Goal: Information Seeking & Learning: Find specific fact

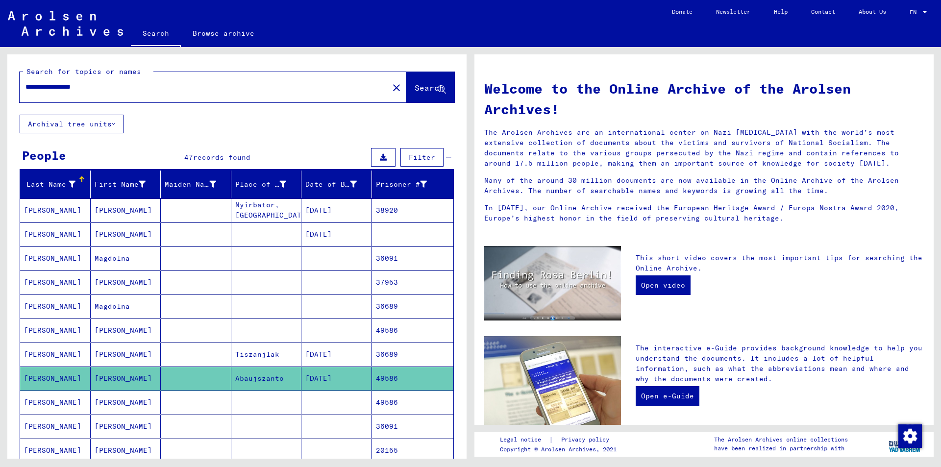
click at [391, 87] on mat-icon "close" at bounding box center [397, 88] width 12 height 12
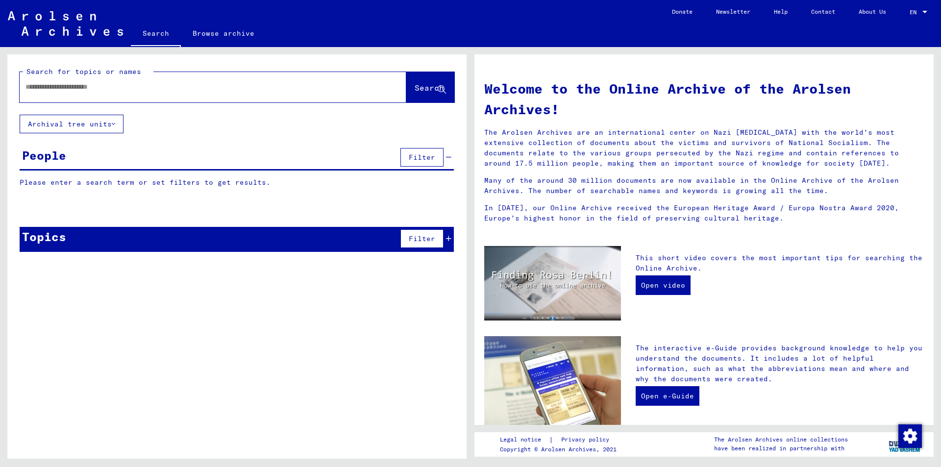
click at [46, 89] on input "text" at bounding box center [200, 87] width 351 height 10
paste input "*****"
type input "*****"
click at [415, 81] on button "Search" at bounding box center [430, 87] width 48 height 30
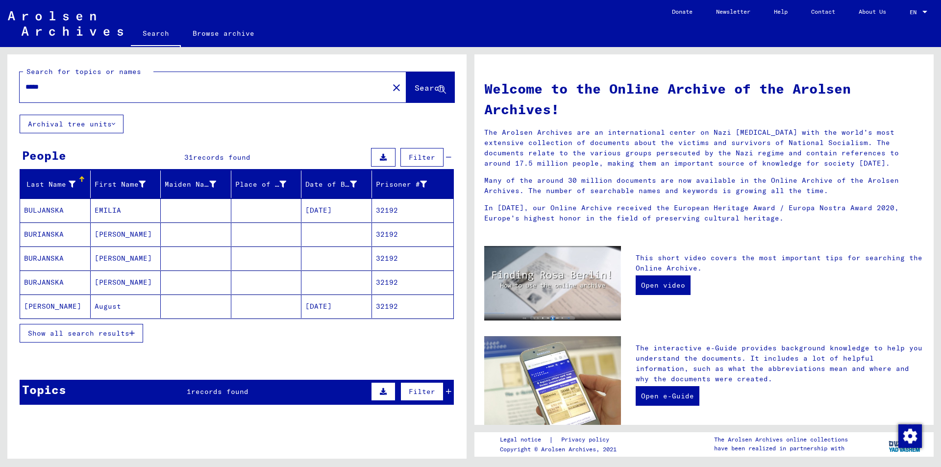
click at [98, 326] on button "Show all search results" at bounding box center [82, 333] width 124 height 19
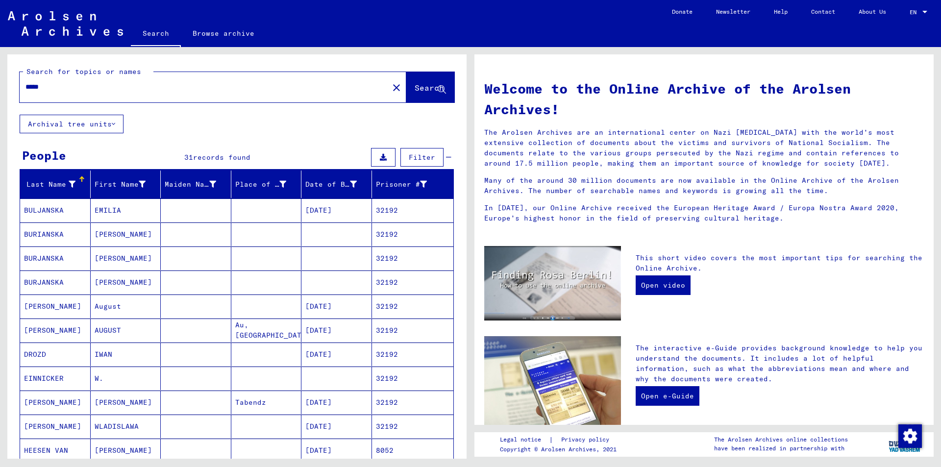
click at [135, 99] on div "***** close" at bounding box center [213, 87] width 387 height 30
drag, startPoint x: 121, startPoint y: 95, endPoint x: 70, endPoint y: 83, distance: 52.7
click at [89, 85] on div "*****" at bounding box center [198, 87] width 357 height 22
click at [61, 84] on input "*****" at bounding box center [200, 87] width 351 height 10
drag, startPoint x: 61, startPoint y: 84, endPoint x: 0, endPoint y: 85, distance: 61.3
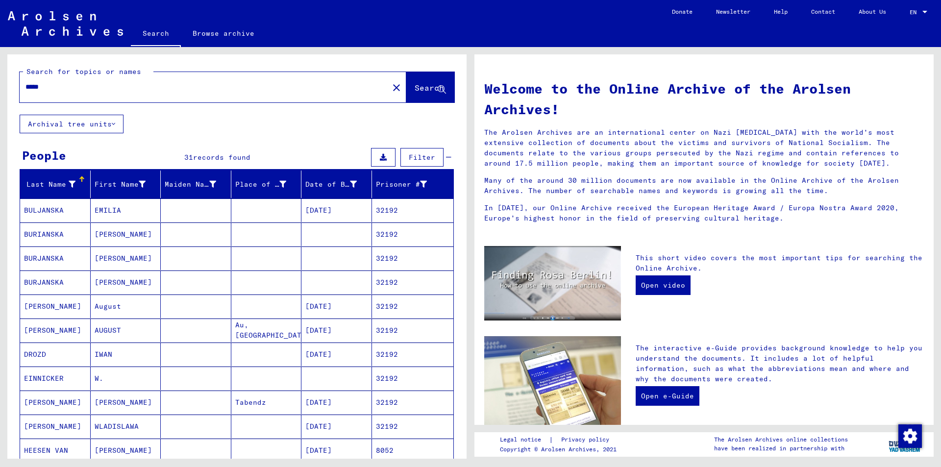
click at [0, 85] on div "Search for topics or names ***** close Search Archival tree units People 31 rec…" at bounding box center [235, 253] width 470 height 412
type input "******"
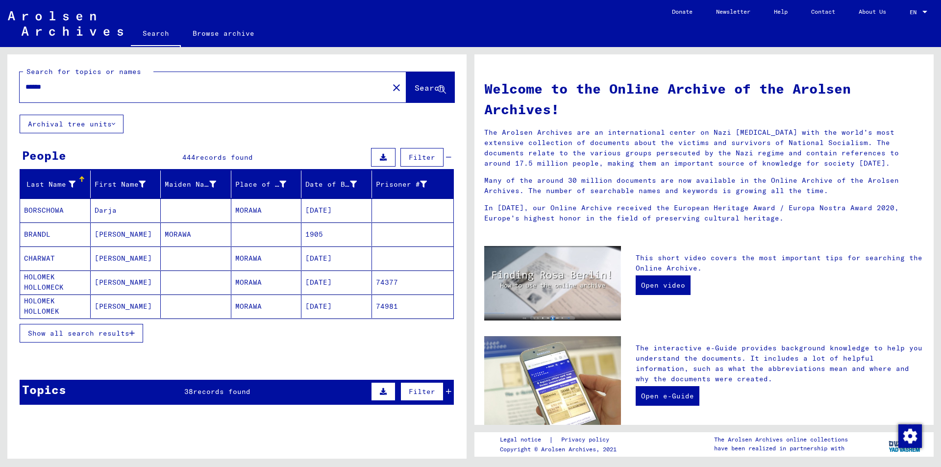
click at [95, 340] on button "Show all search results" at bounding box center [82, 333] width 124 height 19
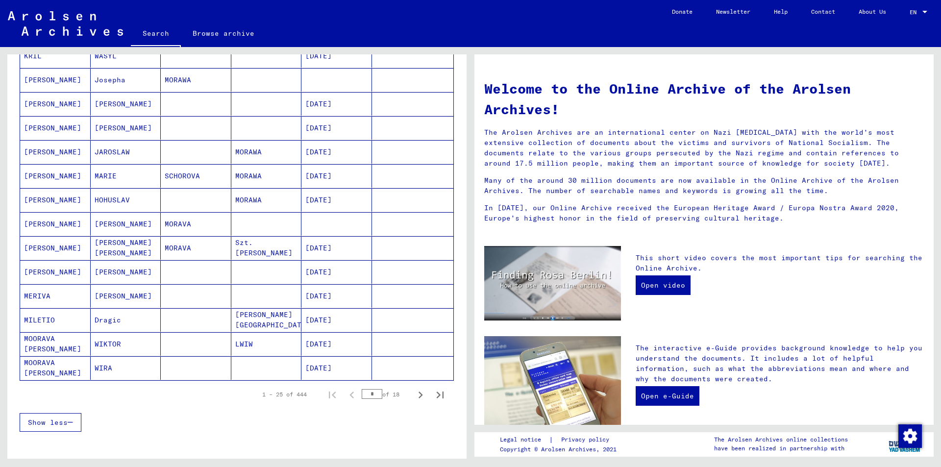
scroll to position [441, 0]
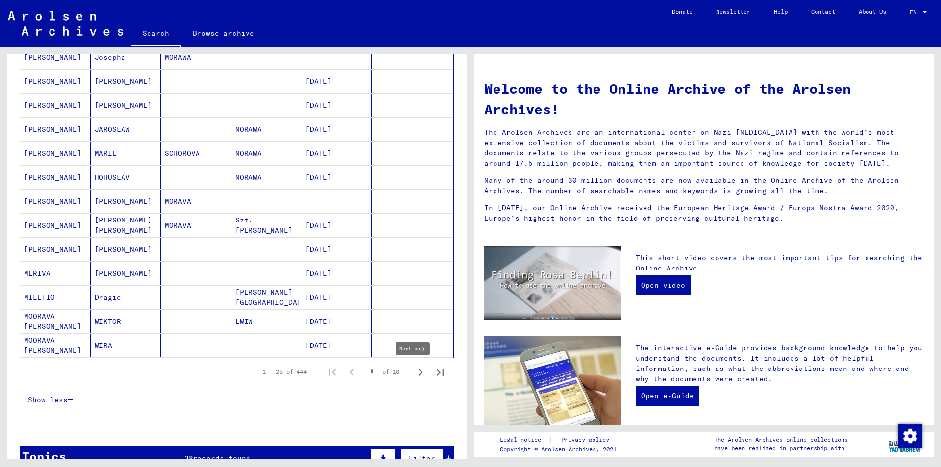
click at [414, 371] on icon "Next page" at bounding box center [421, 373] width 14 height 14
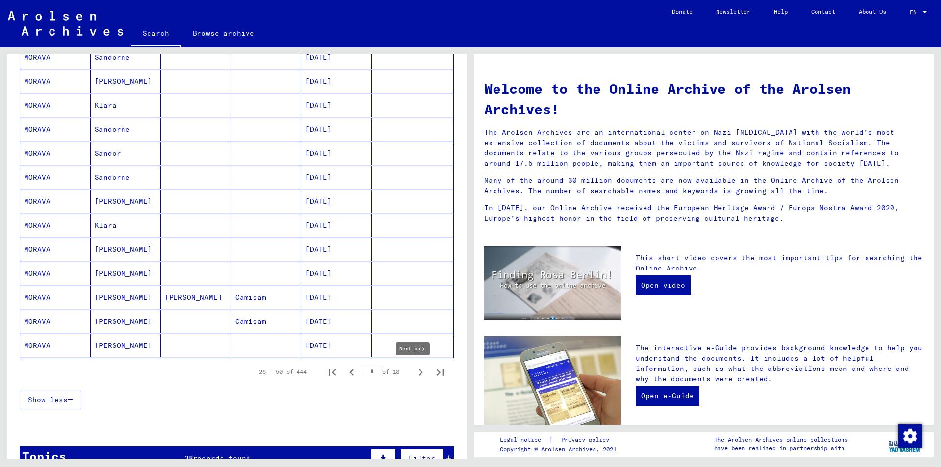
click at [414, 378] on icon "Next page" at bounding box center [421, 373] width 14 height 14
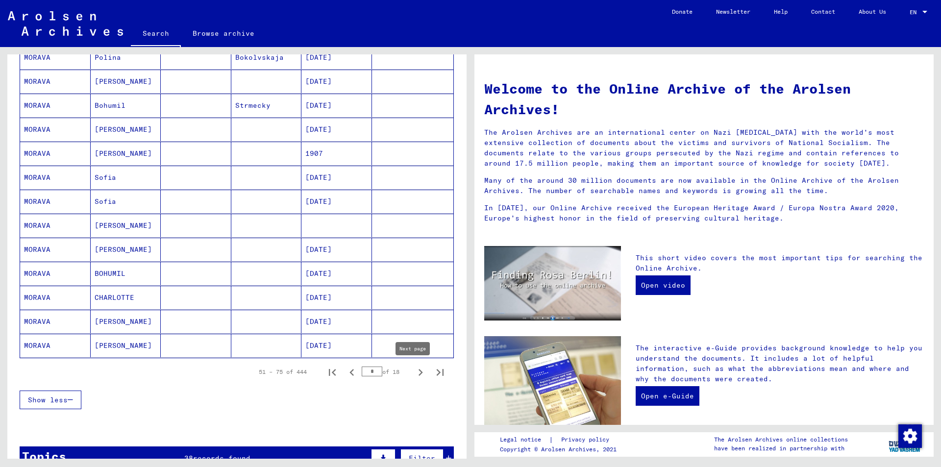
click at [419, 375] on icon "Next page" at bounding box center [421, 372] width 4 height 7
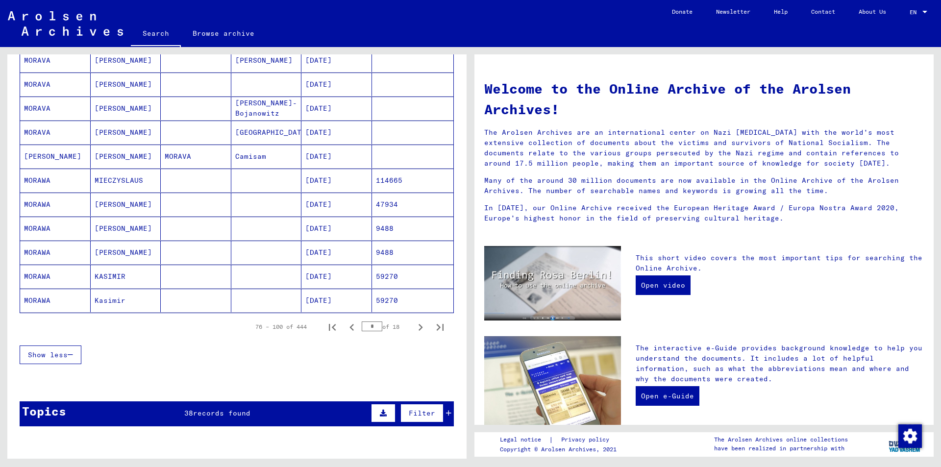
scroll to position [539, 0]
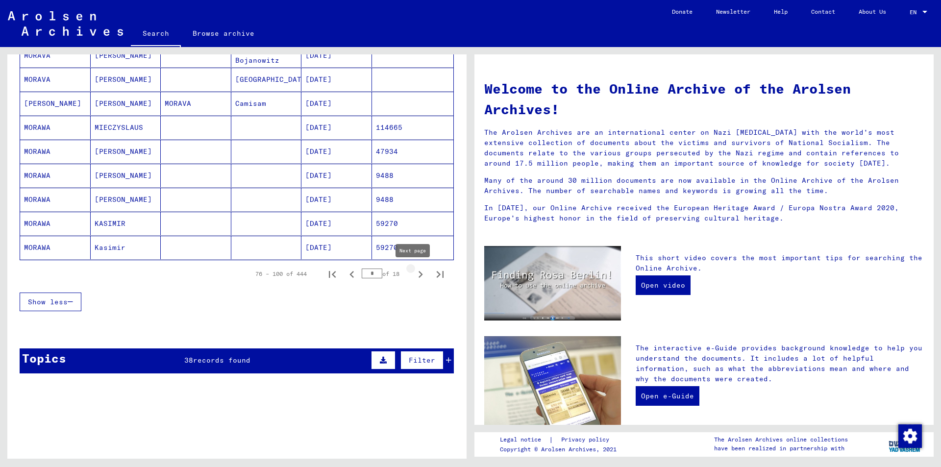
click at [419, 273] on icon "Next page" at bounding box center [421, 274] width 4 height 7
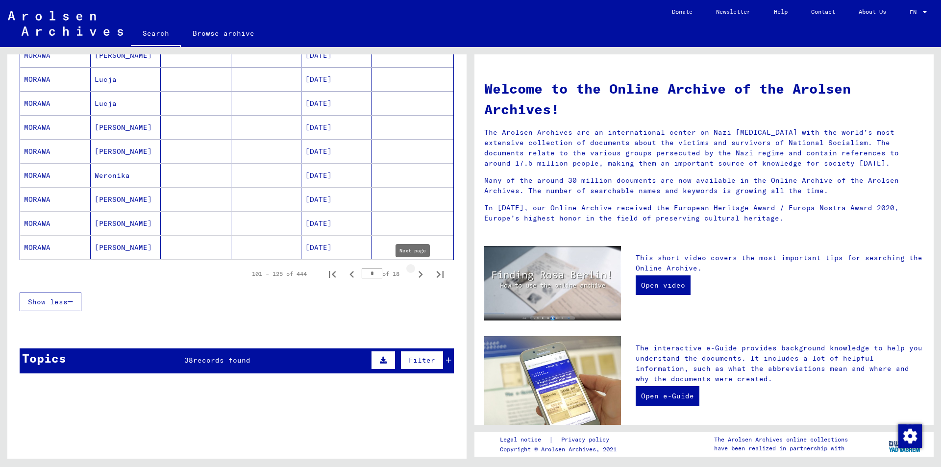
click at [414, 273] on icon "Next page" at bounding box center [421, 275] width 14 height 14
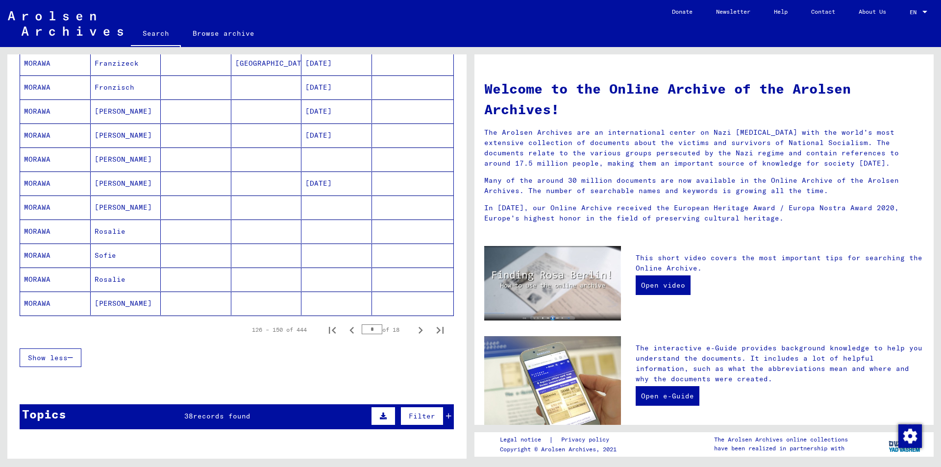
scroll to position [490, 0]
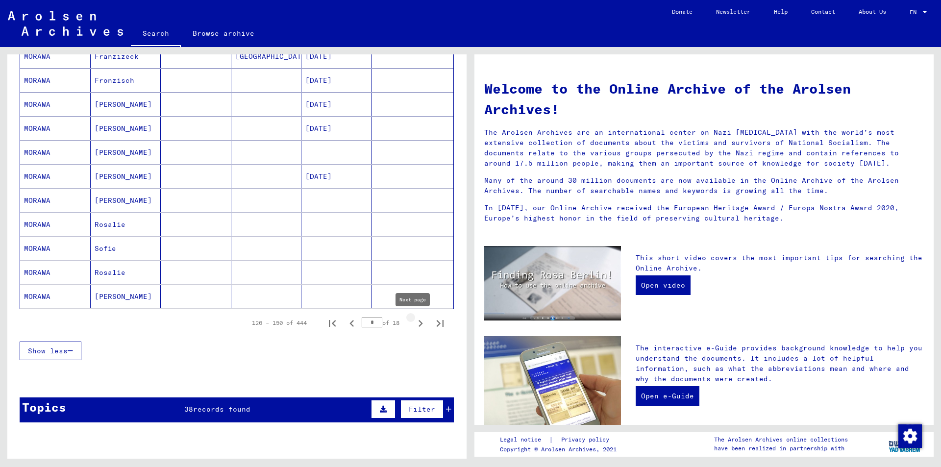
click at [414, 321] on icon "Next page" at bounding box center [421, 324] width 14 height 14
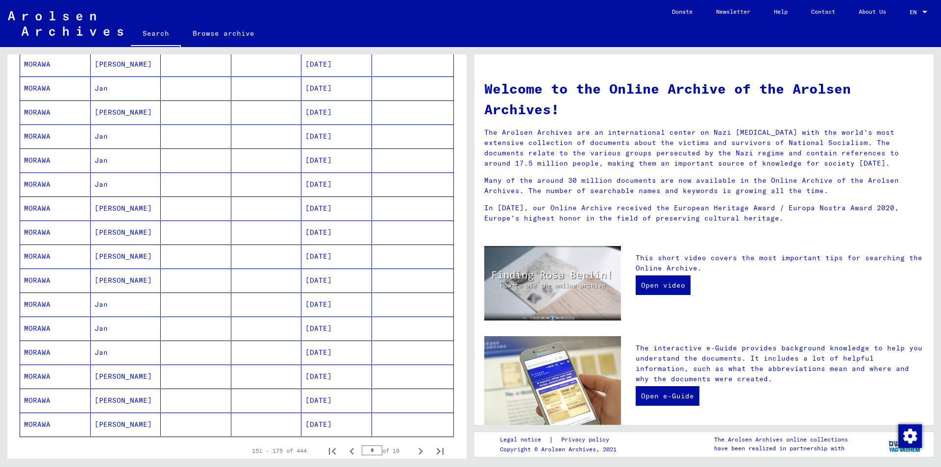
scroll to position [441, 0]
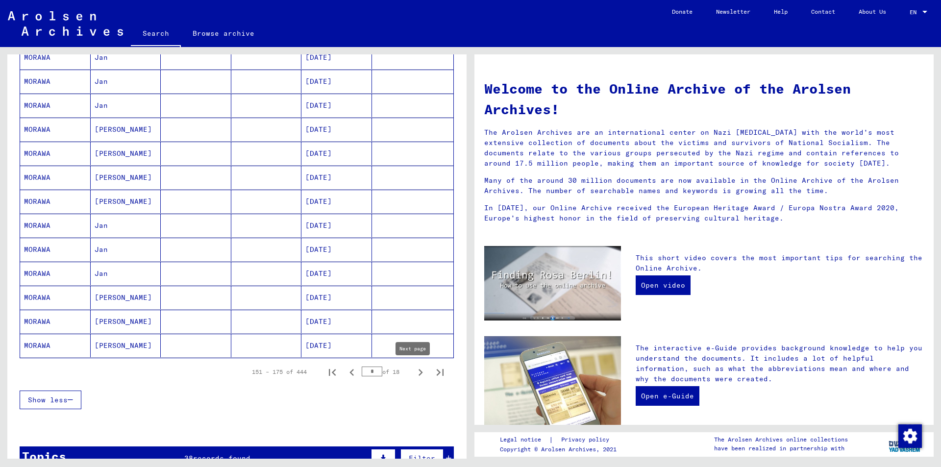
click at [418, 377] on icon "Next page" at bounding box center [421, 373] width 14 height 14
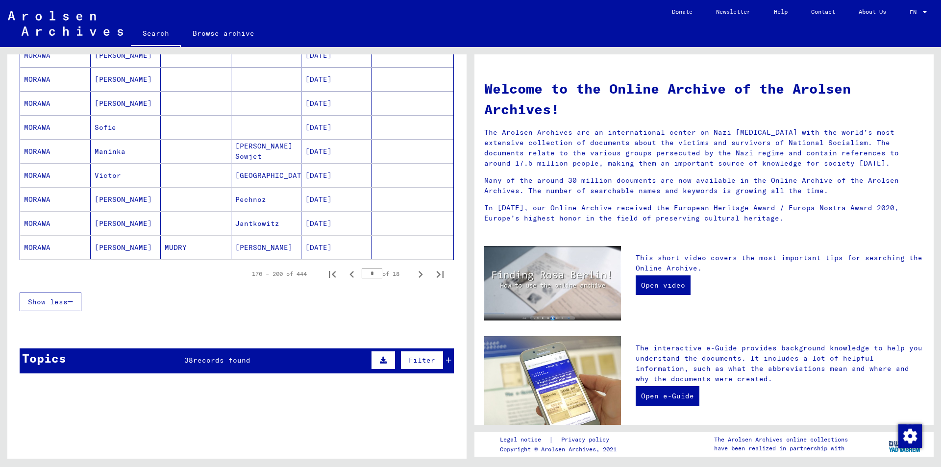
scroll to position [588, 0]
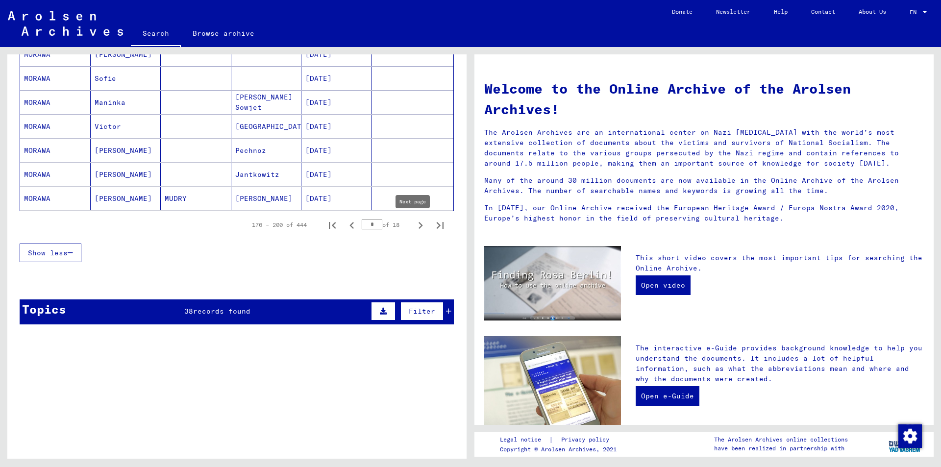
click at [414, 228] on icon "Next page" at bounding box center [421, 226] width 14 height 14
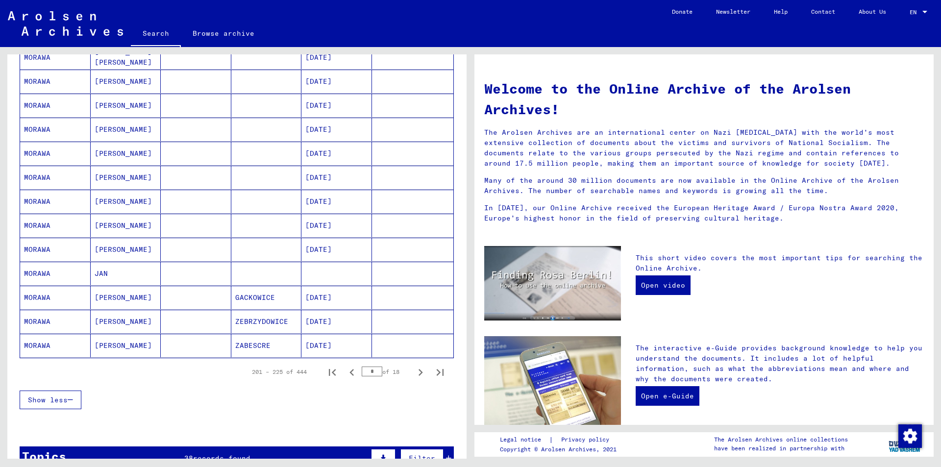
scroll to position [686, 0]
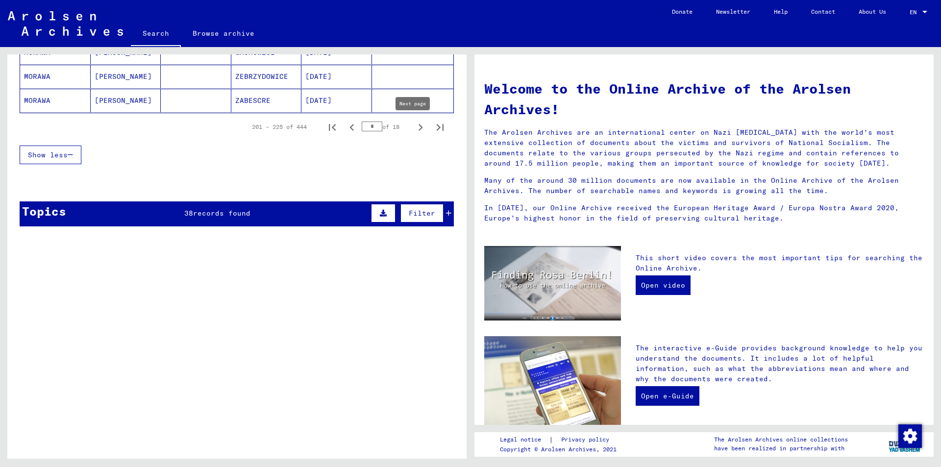
click at [414, 126] on icon "Next page" at bounding box center [421, 128] width 14 height 14
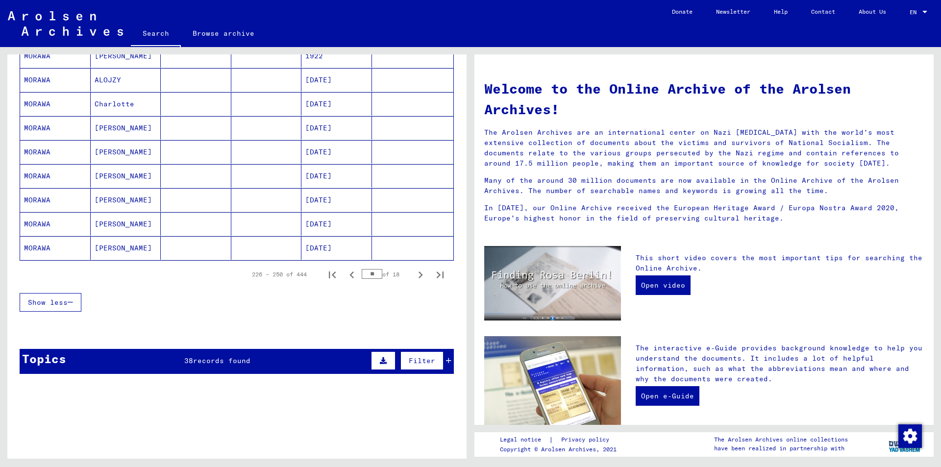
scroll to position [539, 0]
click at [416, 276] on icon "Next page" at bounding box center [421, 275] width 14 height 14
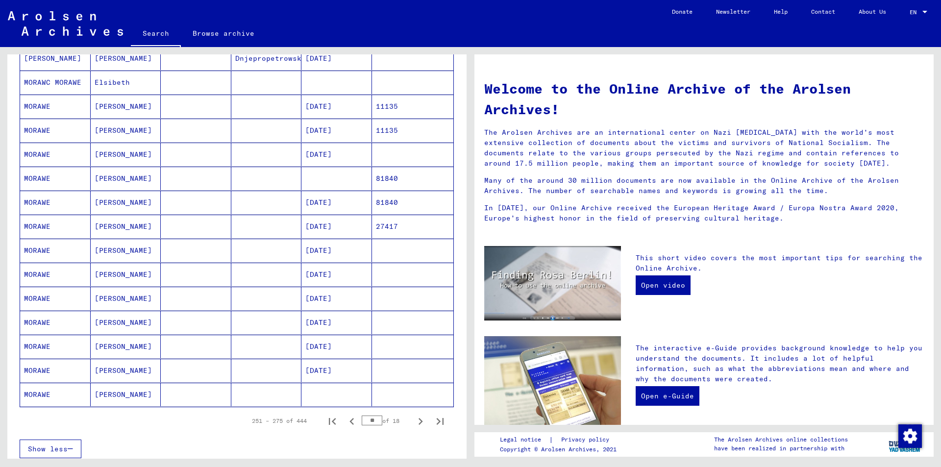
scroll to position [588, 0]
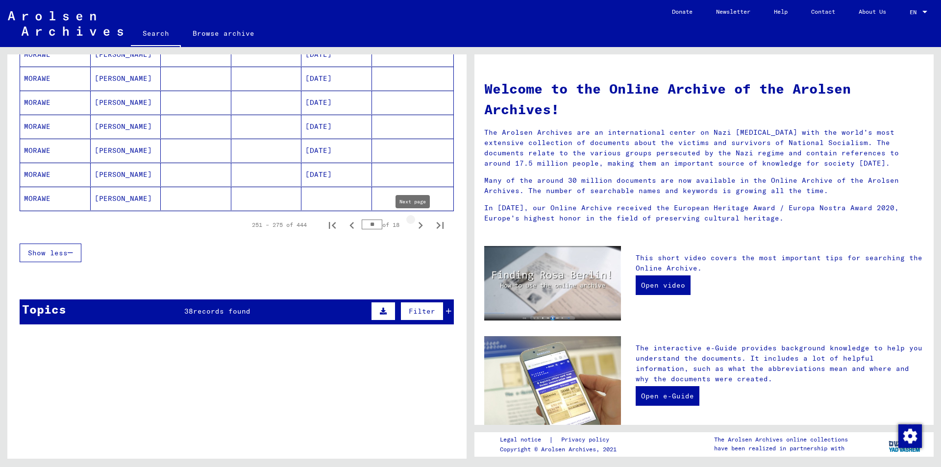
click at [419, 228] on icon "Next page" at bounding box center [421, 225] width 4 height 7
click at [414, 223] on icon "Next page" at bounding box center [421, 226] width 14 height 14
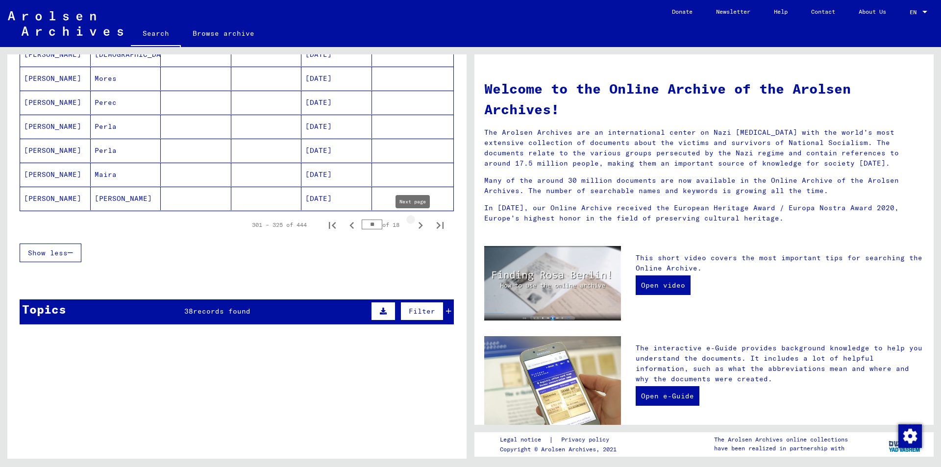
click at [414, 224] on icon "Next page" at bounding box center [421, 226] width 14 height 14
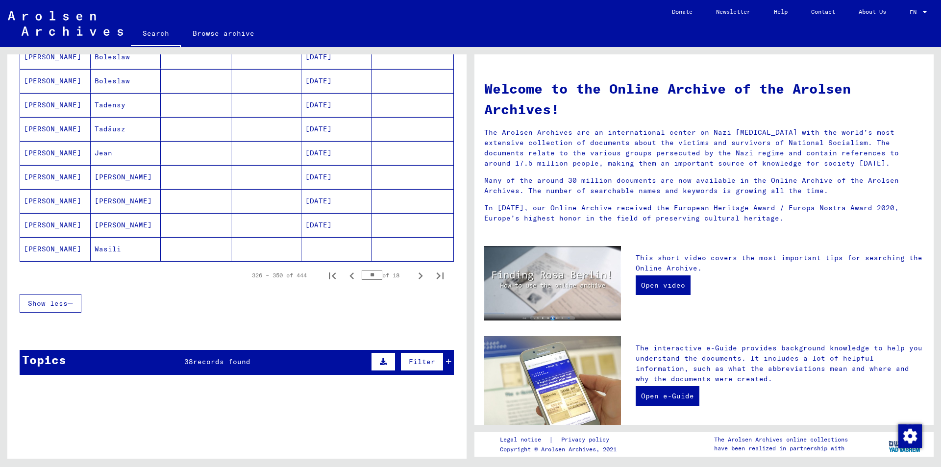
scroll to position [539, 0]
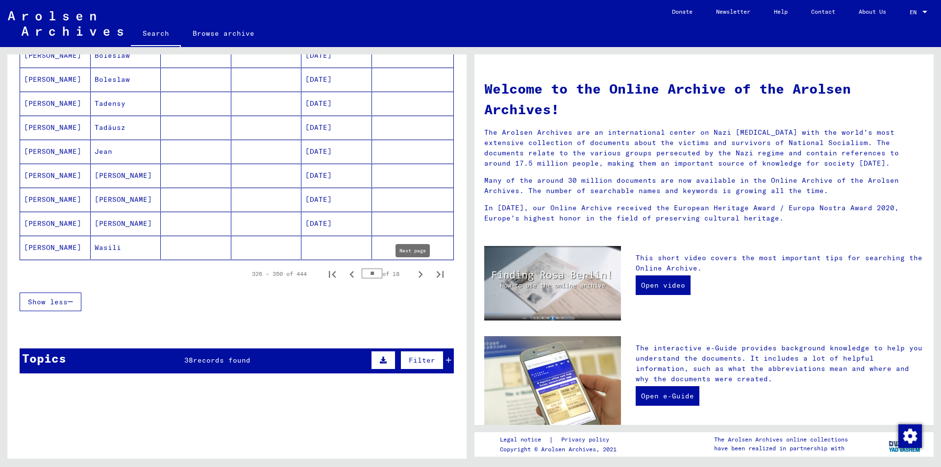
click at [411, 272] on button "Next page" at bounding box center [421, 274] width 20 height 20
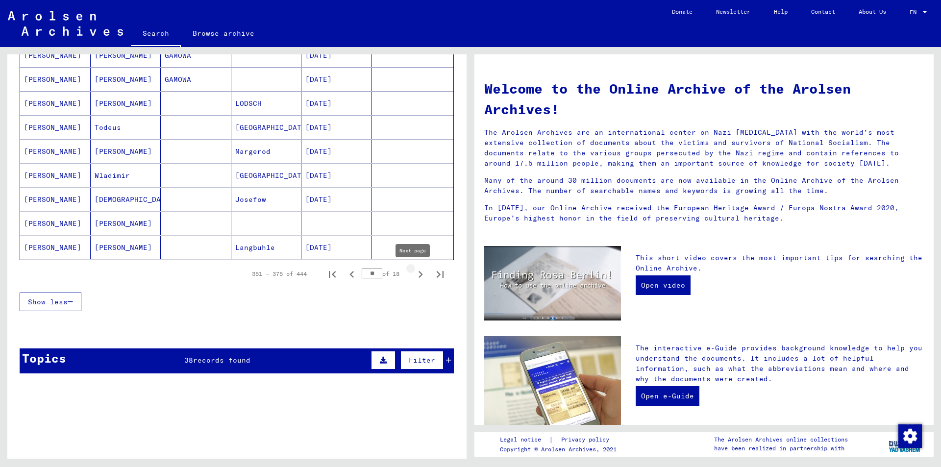
click at [414, 270] on icon "Next page" at bounding box center [421, 275] width 14 height 14
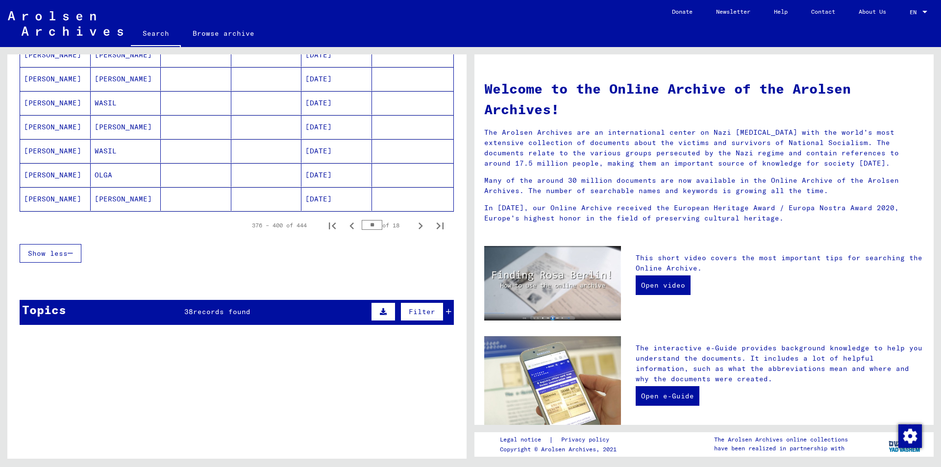
scroll to position [637, 0]
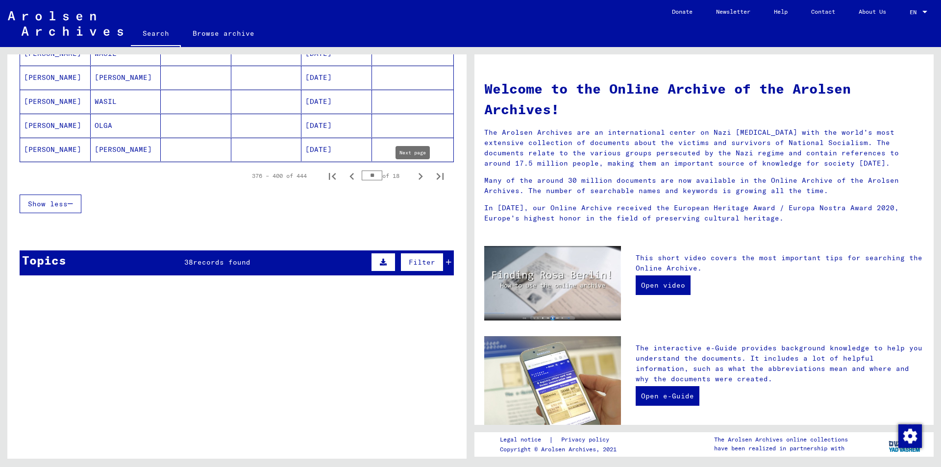
click at [414, 173] on icon "Next page" at bounding box center [421, 177] width 14 height 14
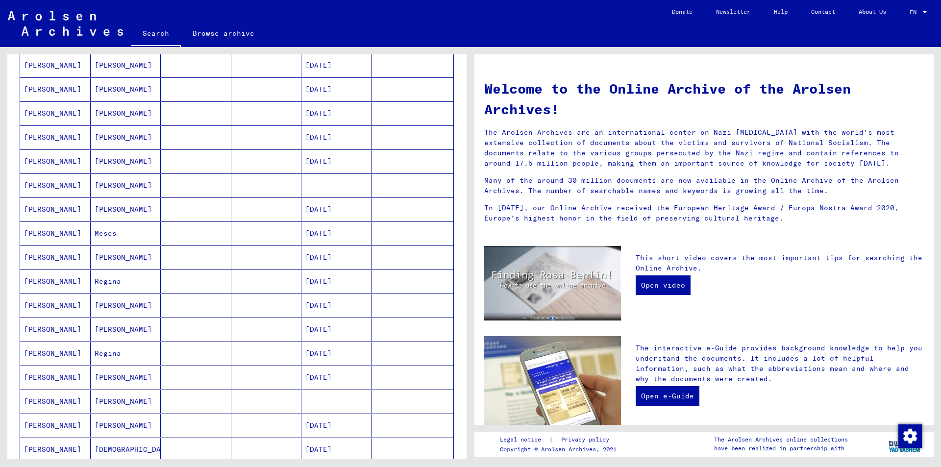
scroll to position [392, 0]
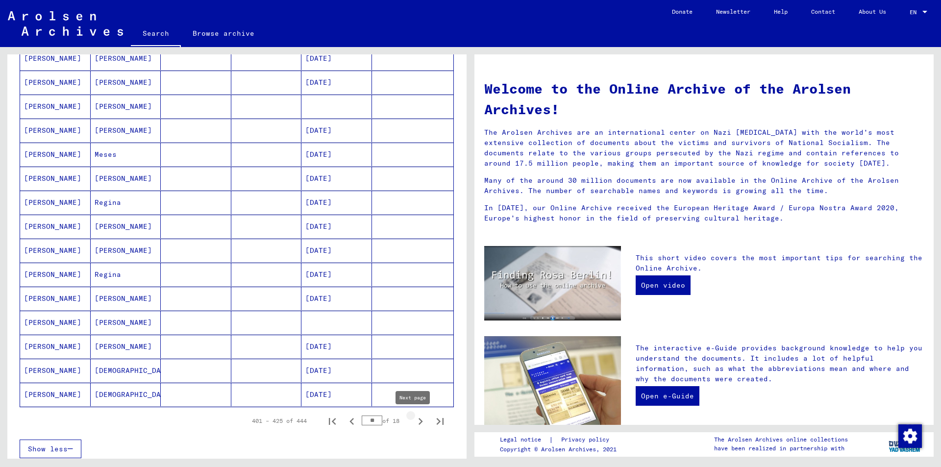
click at [414, 416] on icon "Next page" at bounding box center [421, 422] width 14 height 14
type input "**"
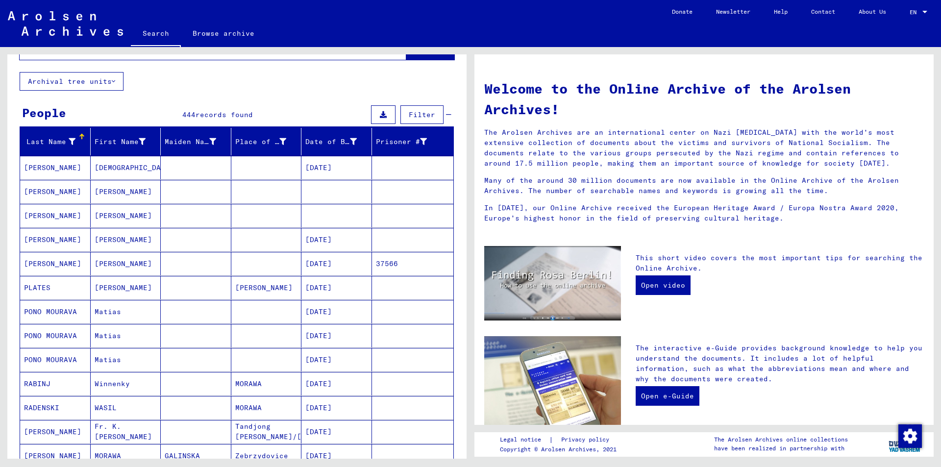
scroll to position [0, 0]
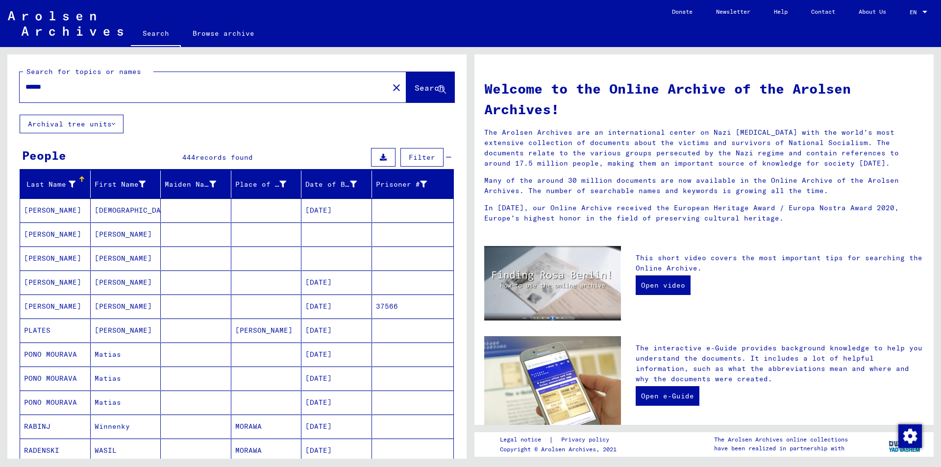
drag, startPoint x: 108, startPoint y: 85, endPoint x: 16, endPoint y: 84, distance: 92.1
click at [11, 83] on div "Search for topics or names ****** close Search" at bounding box center [236, 84] width 459 height 60
type input "****"
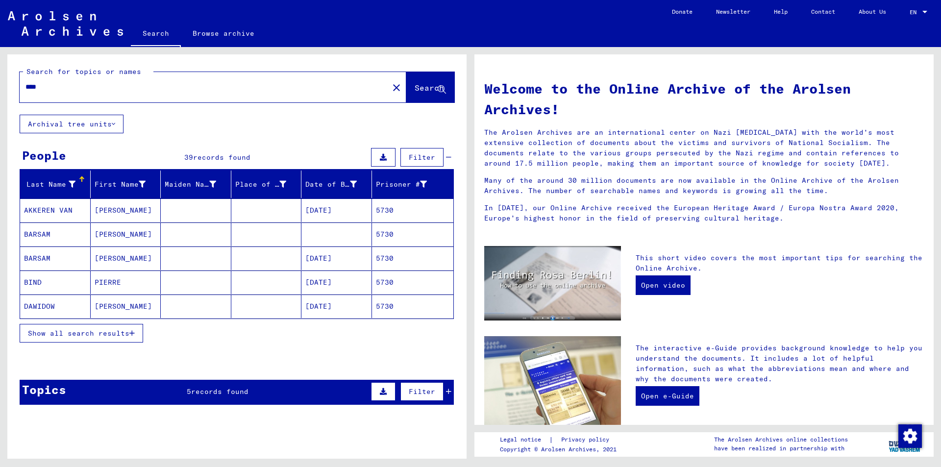
click at [70, 332] on span "Show all search results" at bounding box center [78, 333] width 101 height 9
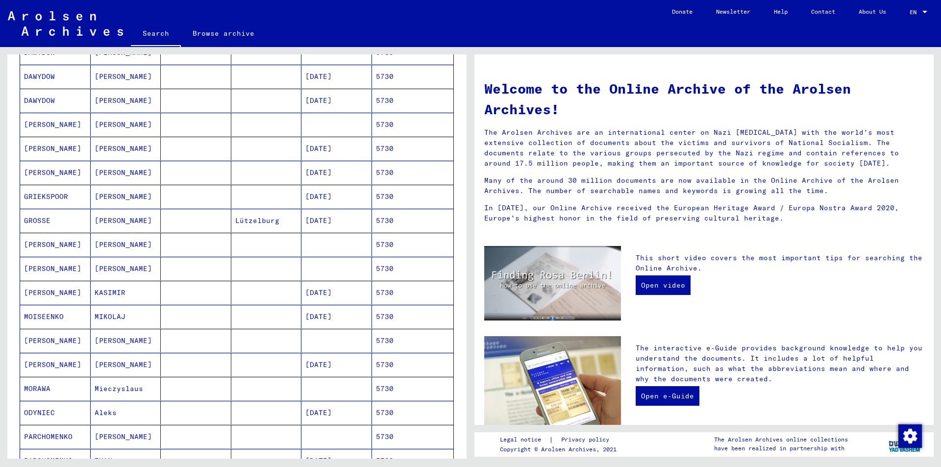
scroll to position [343, 0]
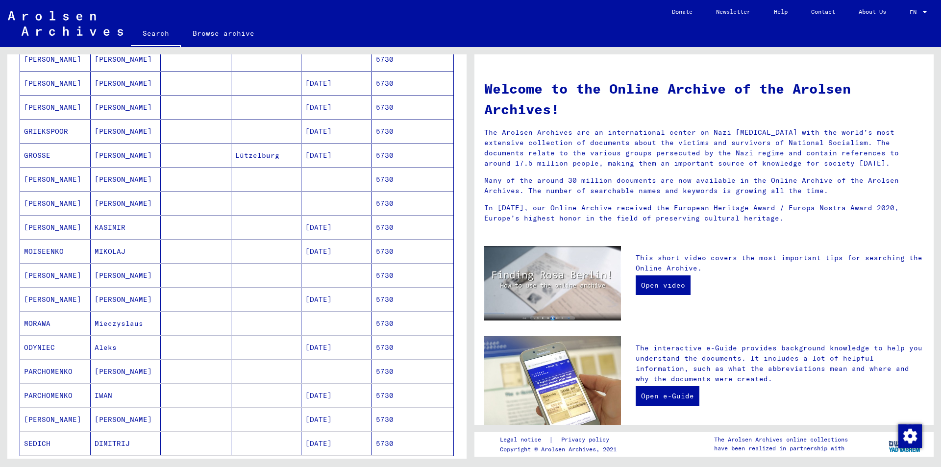
click at [113, 322] on mat-cell "Mieczyslaus" at bounding box center [126, 324] width 71 height 24
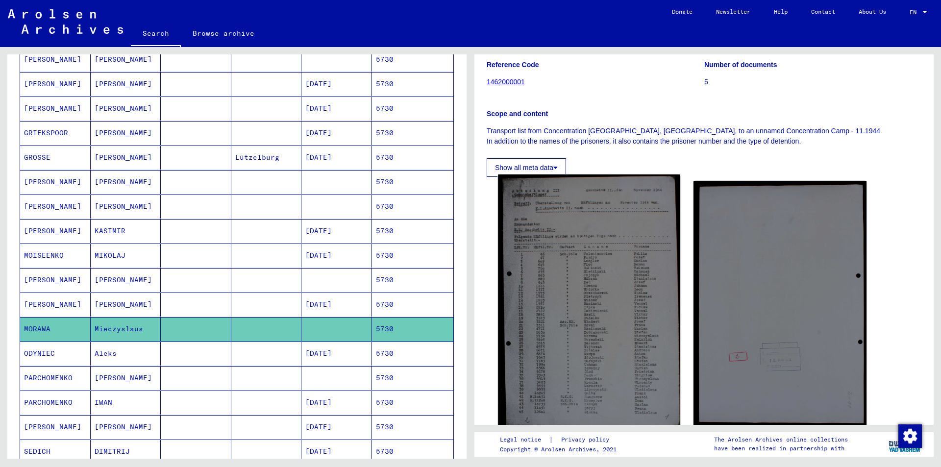
scroll to position [147, 0]
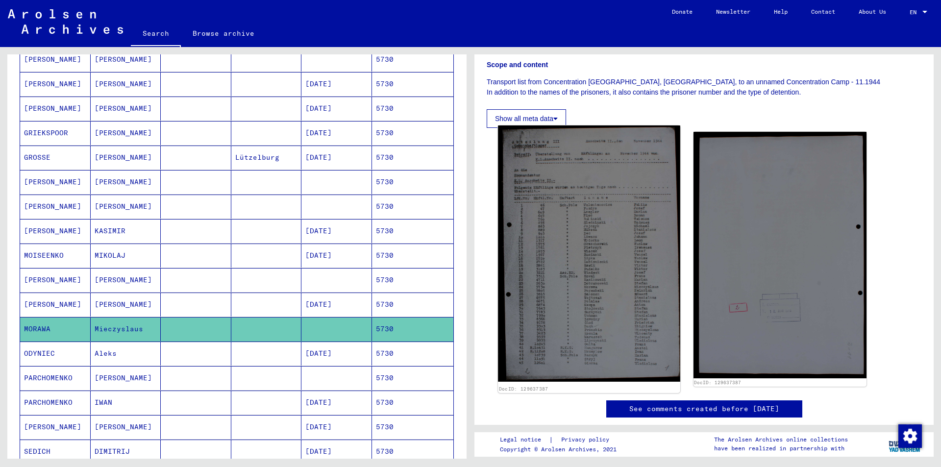
click at [551, 257] on img at bounding box center [589, 253] width 182 height 256
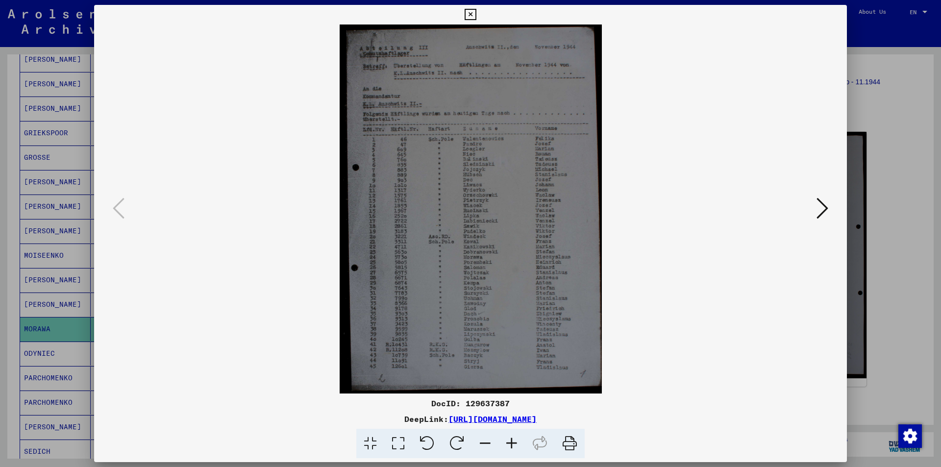
click at [903, 99] on div at bounding box center [470, 233] width 941 height 467
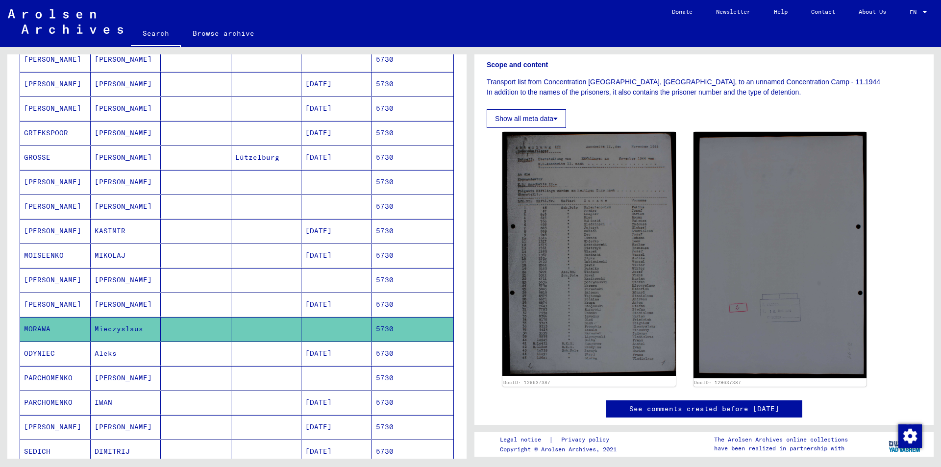
scroll to position [396, 0]
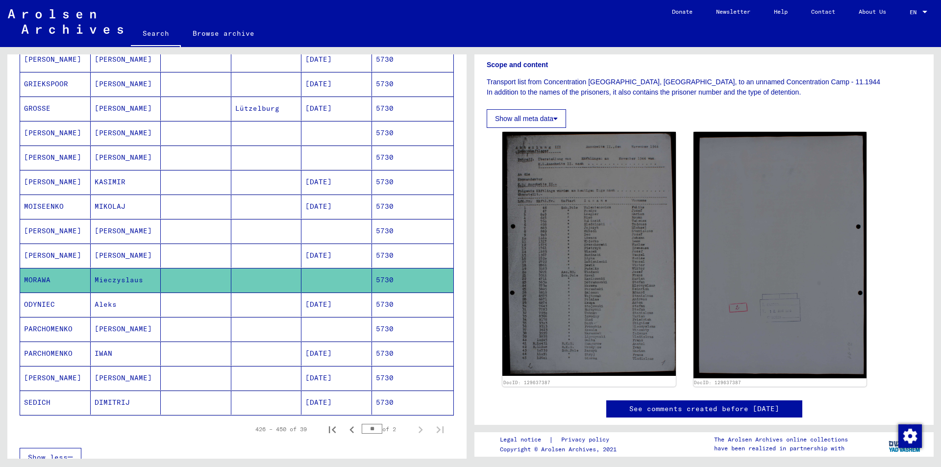
click at [129, 281] on mat-cell "Mieczyslaus" at bounding box center [126, 280] width 71 height 24
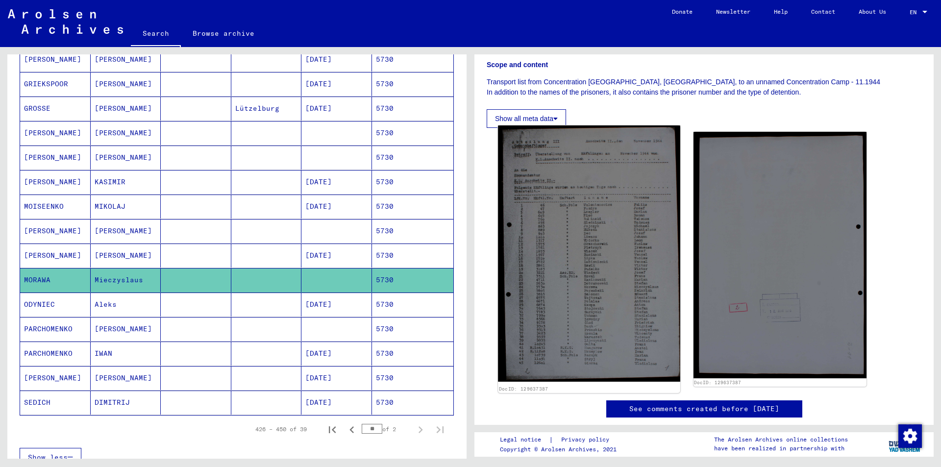
click at [559, 245] on img at bounding box center [589, 253] width 182 height 256
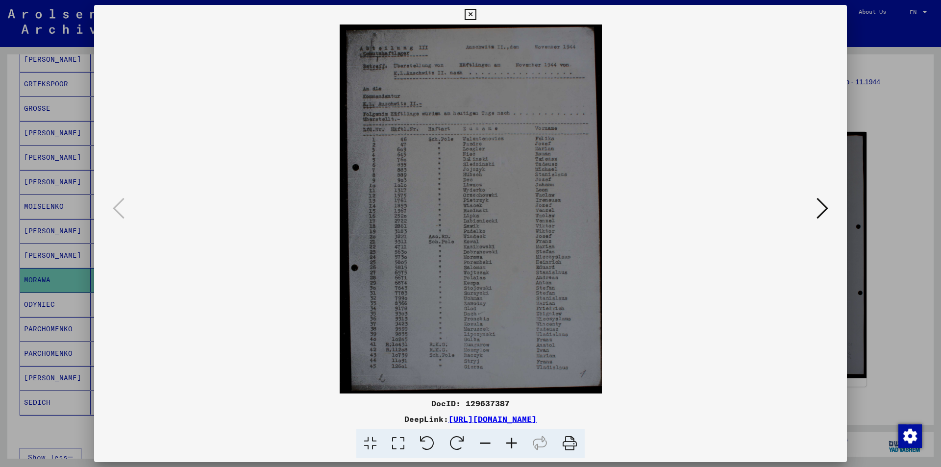
click at [53, 172] on div at bounding box center [470, 233] width 941 height 467
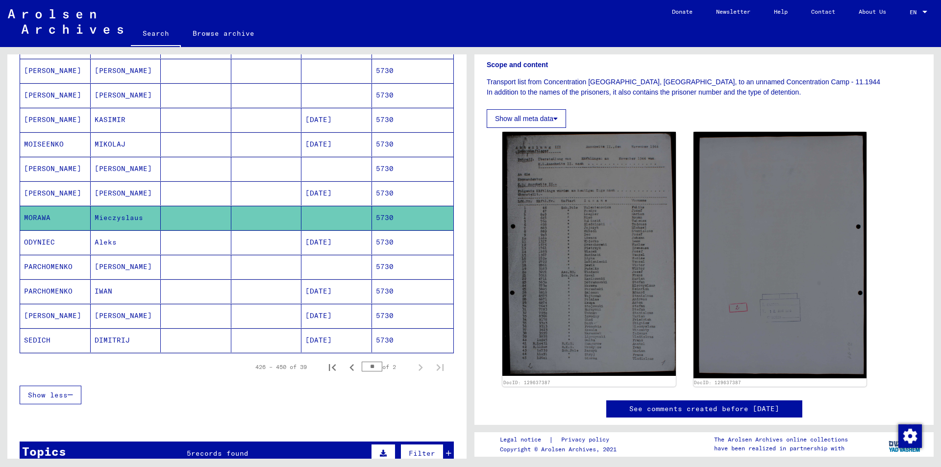
scroll to position [441, 0]
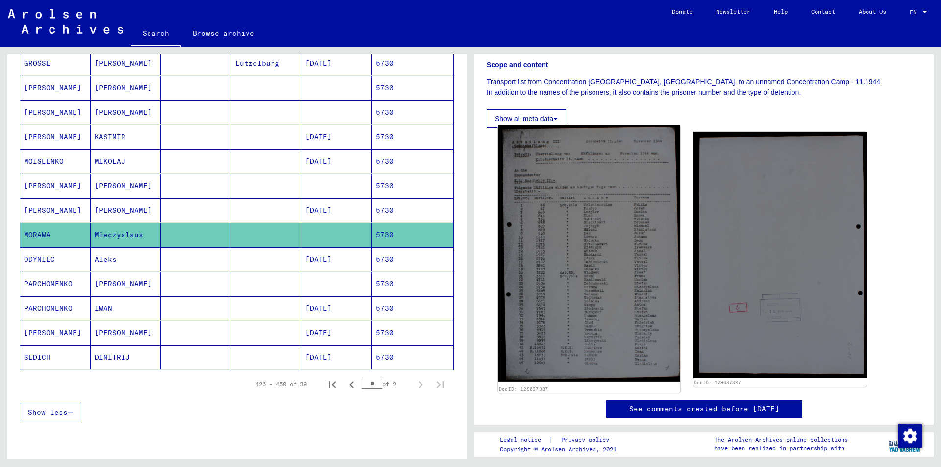
click at [584, 237] on img at bounding box center [589, 253] width 182 height 256
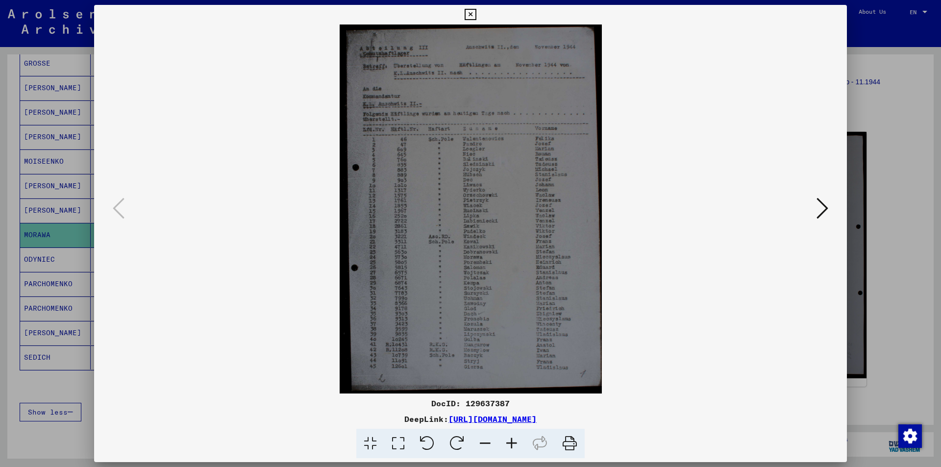
click at [494, 262] on img at bounding box center [470, 209] width 686 height 369
click at [2, 152] on div at bounding box center [470, 233] width 941 height 467
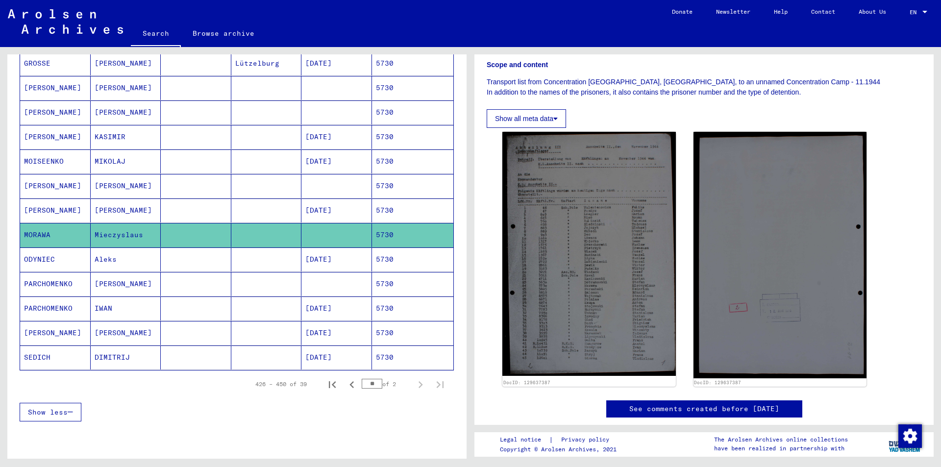
click at [113, 233] on mat-cell "Mieczyslaus" at bounding box center [126, 235] width 71 height 24
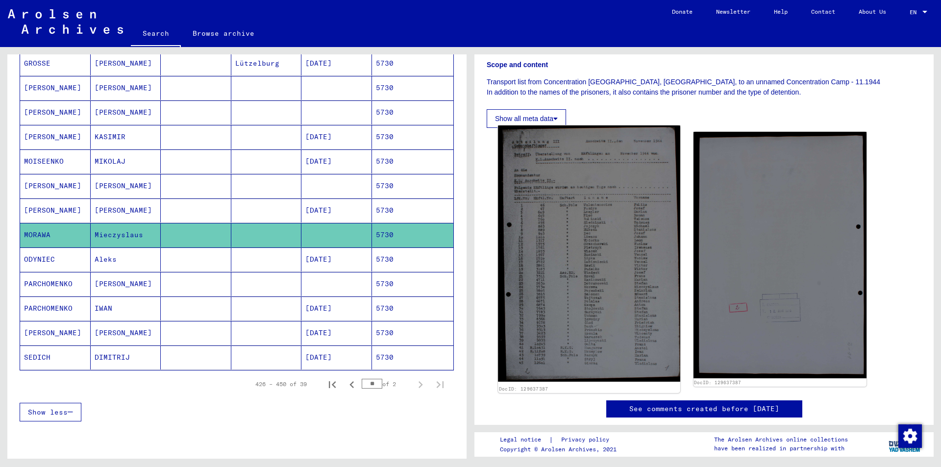
click at [574, 276] on img at bounding box center [589, 253] width 182 height 256
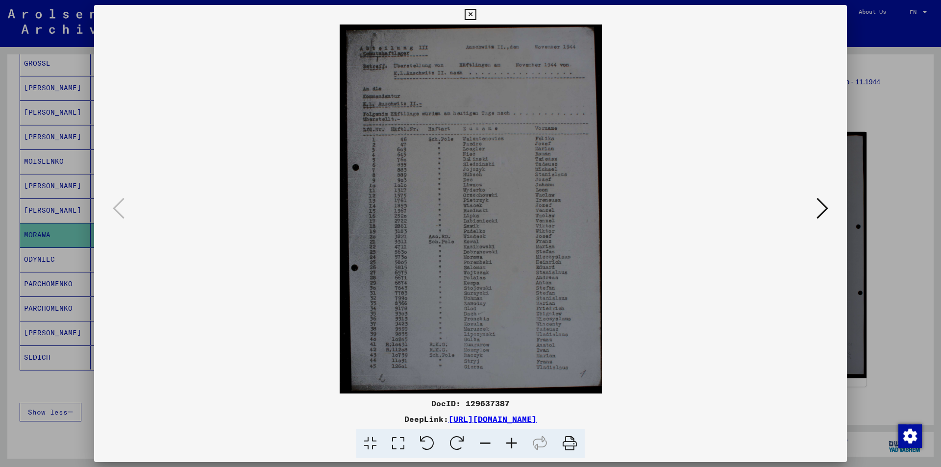
click at [75, 75] on div at bounding box center [470, 233] width 941 height 467
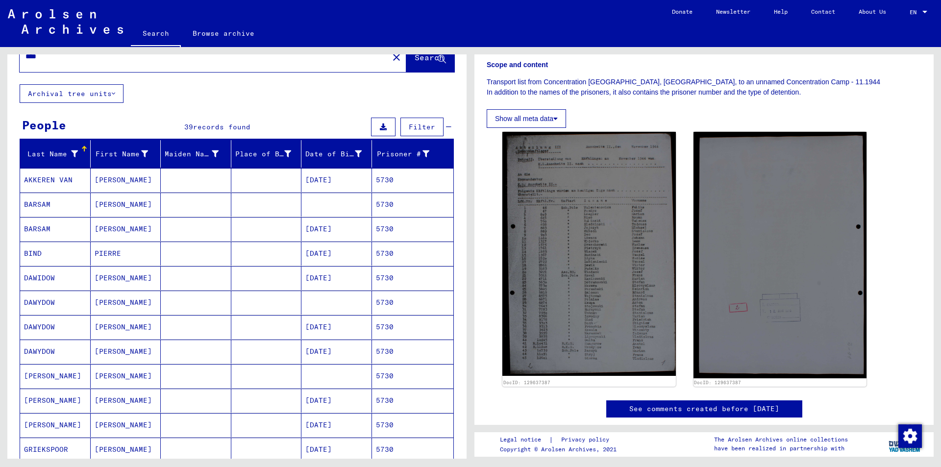
scroll to position [0, 0]
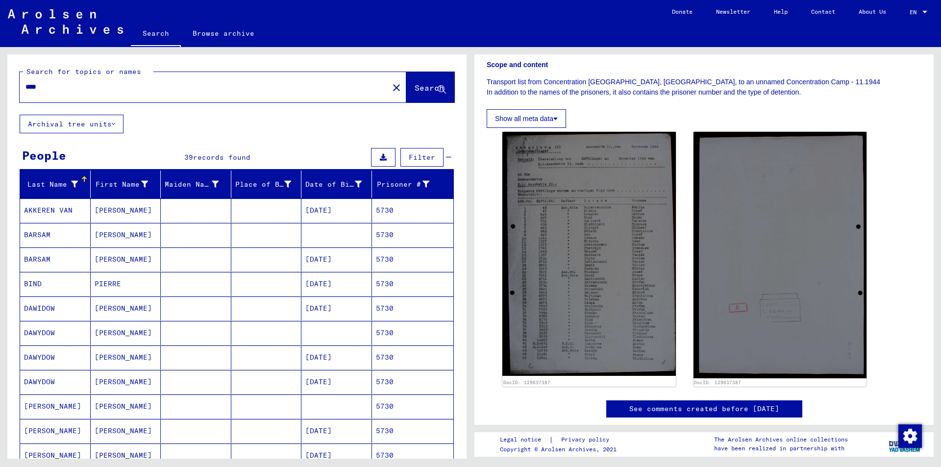
drag, startPoint x: 130, startPoint y: 89, endPoint x: 0, endPoint y: 73, distance: 131.4
click at [0, 73] on div "Search for topics or names **** close Search Archival tree units People 39 reco…" at bounding box center [235, 253] width 470 height 412
type input "**********"
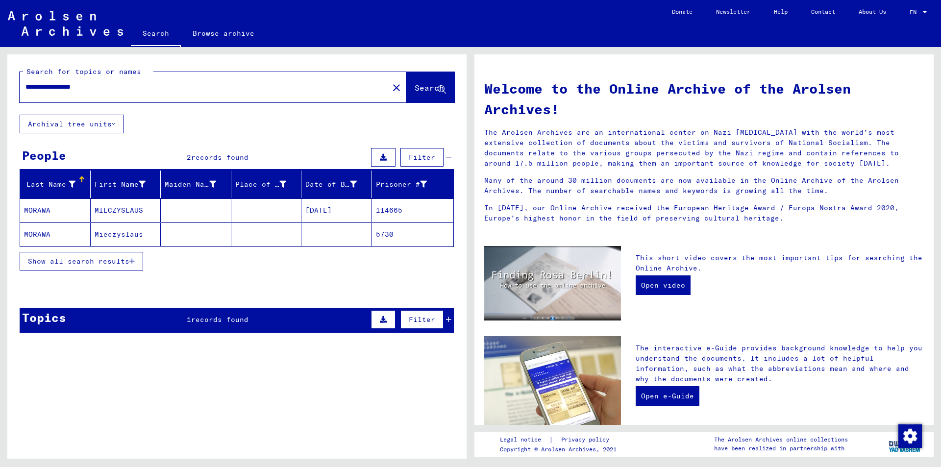
click at [130, 212] on mat-cell "MIECZYSLAUS" at bounding box center [126, 210] width 71 height 24
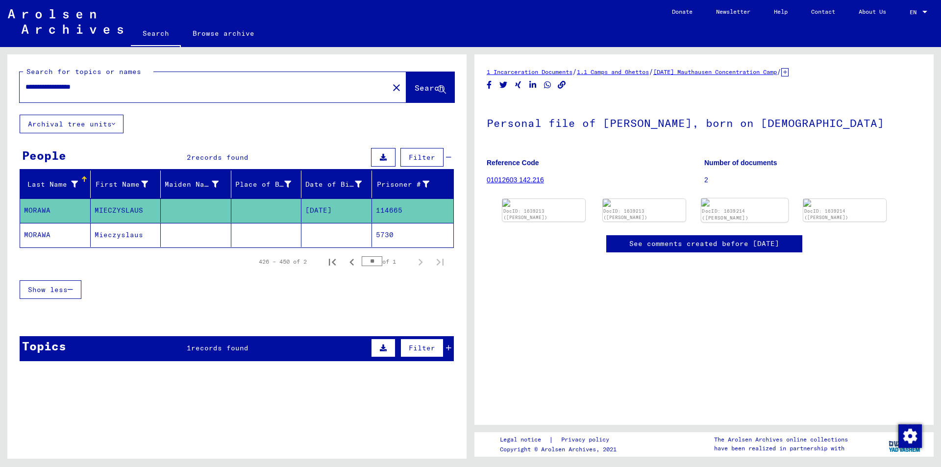
click at [715, 207] on img at bounding box center [744, 202] width 87 height 8
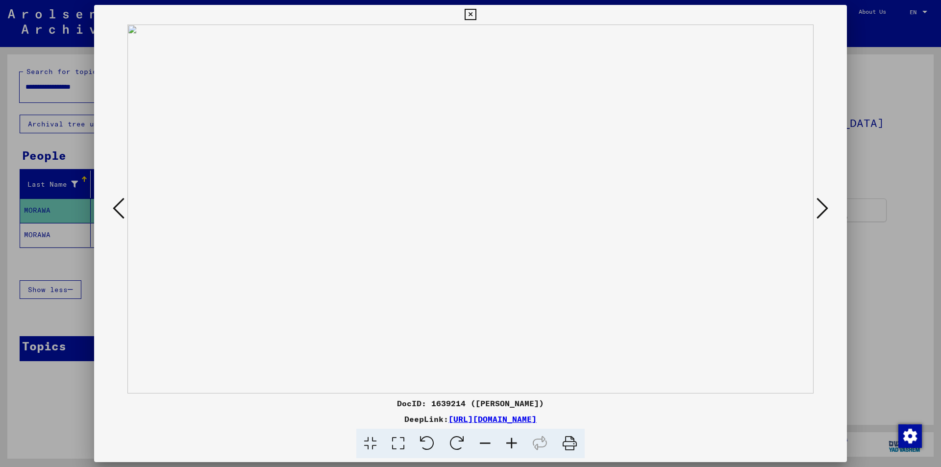
click at [72, 100] on div at bounding box center [470, 233] width 941 height 467
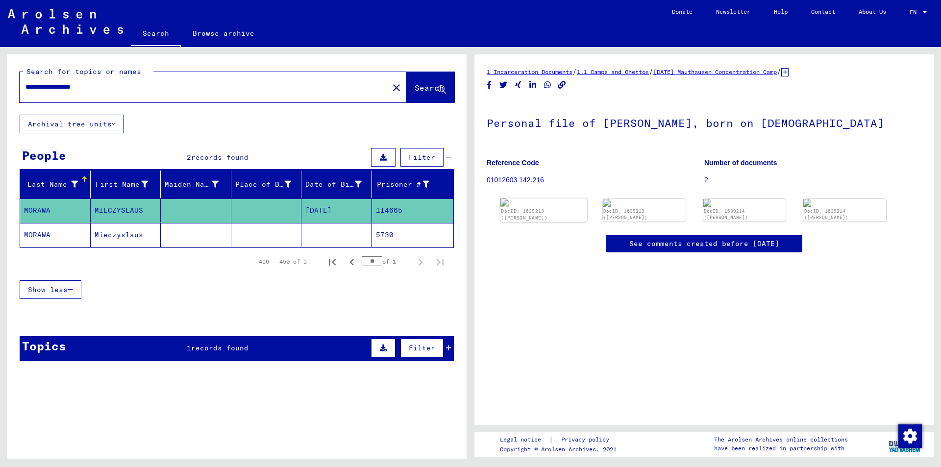
click at [548, 207] on img at bounding box center [543, 202] width 87 height 8
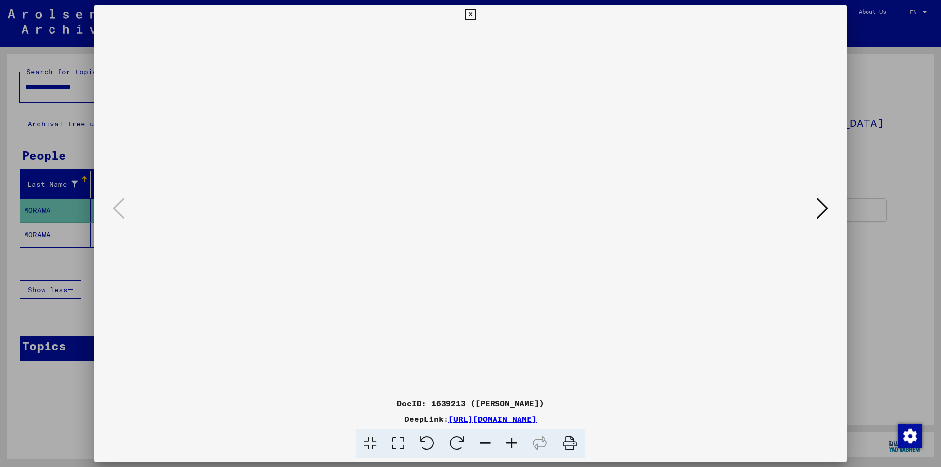
click at [89, 139] on div at bounding box center [470, 233] width 941 height 467
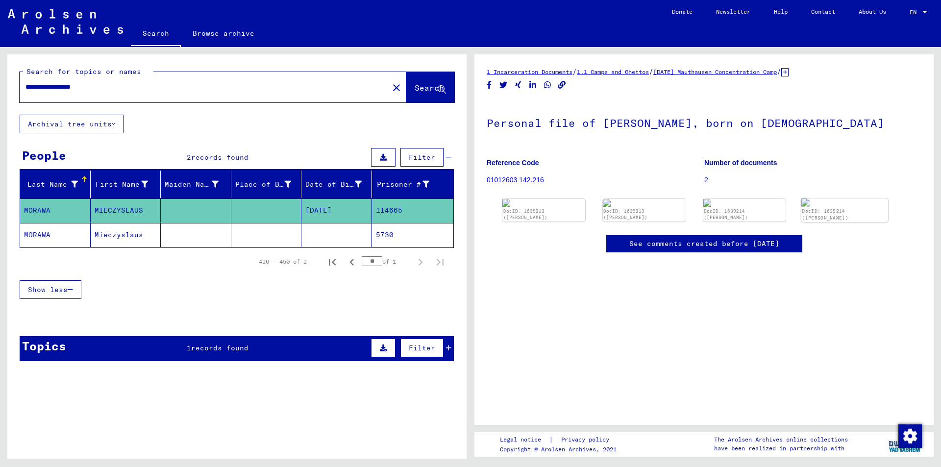
click at [811, 207] on img at bounding box center [844, 202] width 87 height 8
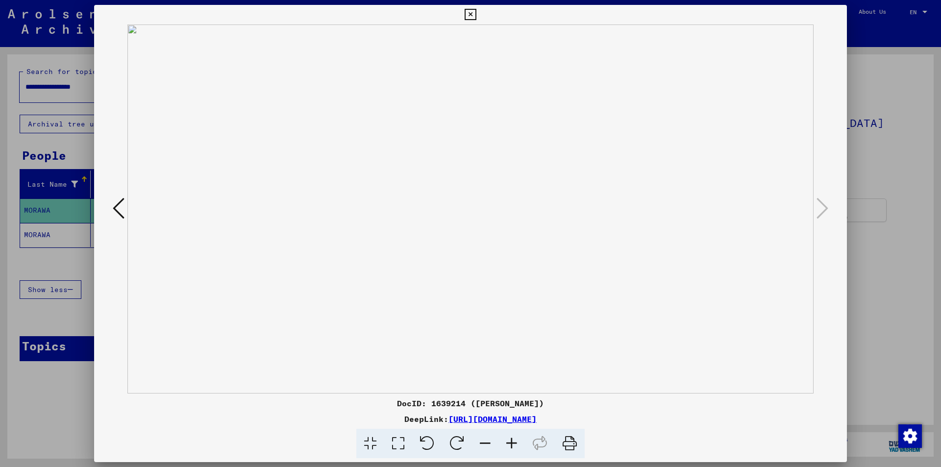
click at [38, 129] on div at bounding box center [470, 233] width 941 height 467
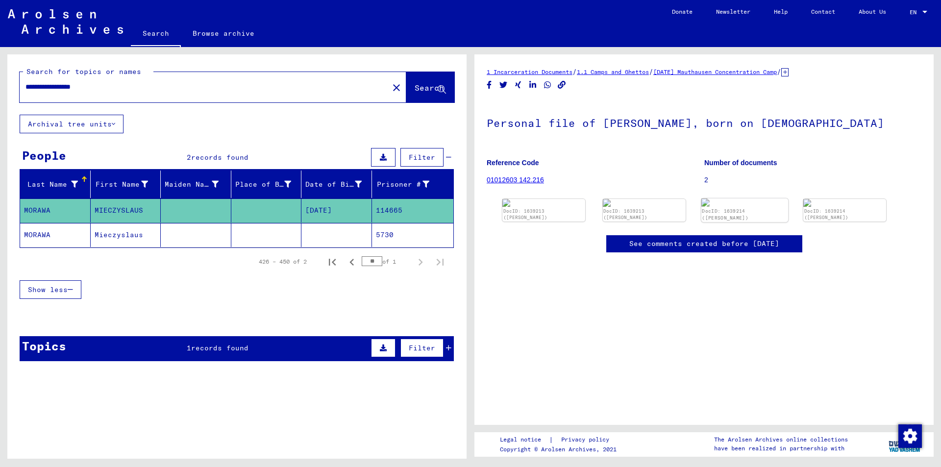
click at [735, 207] on img at bounding box center [744, 202] width 87 height 8
click at [548, 207] on img at bounding box center [543, 202] width 87 height 8
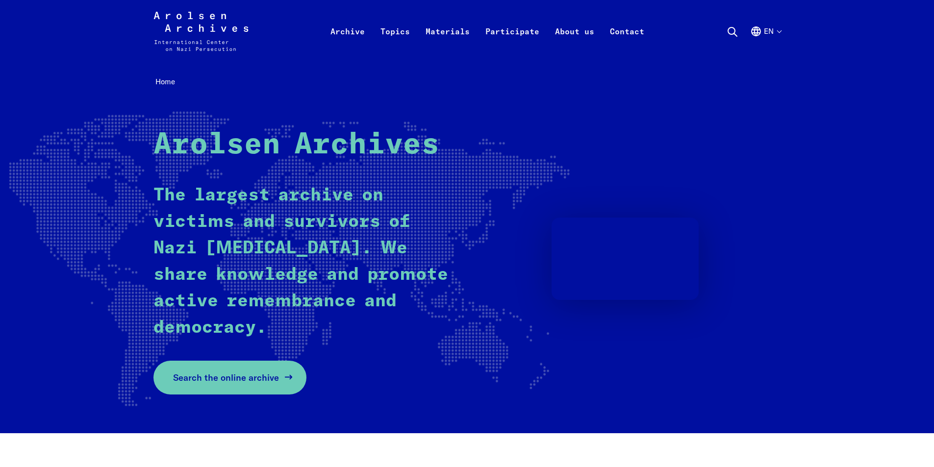
click at [251, 377] on span "Search the online archive" at bounding box center [226, 377] width 106 height 13
click at [241, 372] on span "Search the online archive" at bounding box center [226, 377] width 106 height 13
